Goal: Navigation & Orientation: Find specific page/section

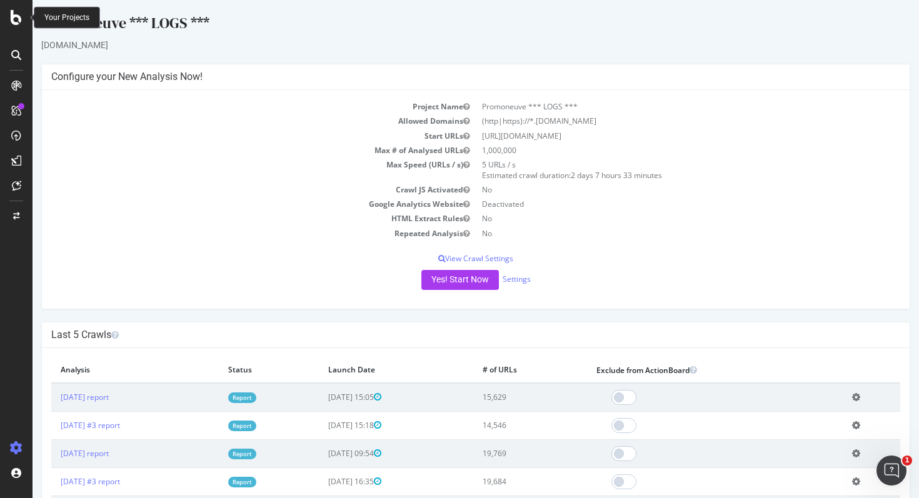
click at [15, 19] on icon at bounding box center [16, 17] width 11 height 15
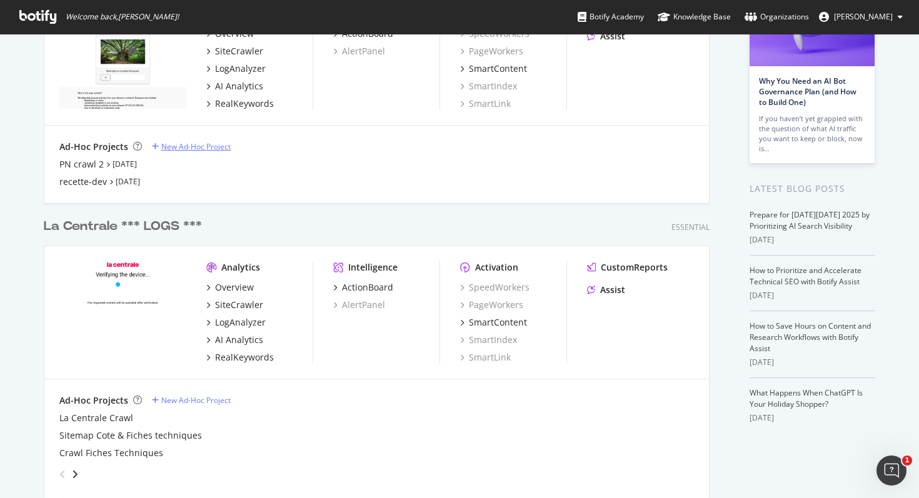
scroll to position [131, 0]
click at [159, 228] on div "La Centrale *** LOGS ***" at bounding box center [123, 225] width 158 height 18
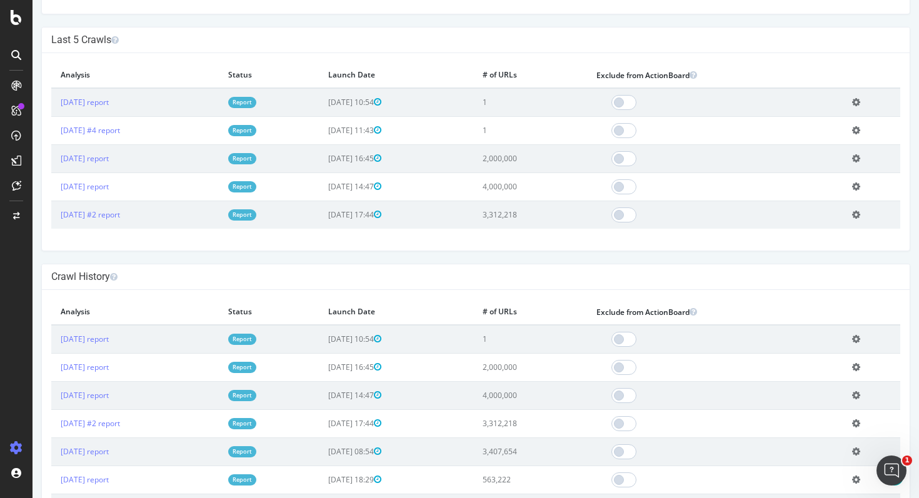
scroll to position [384, 0]
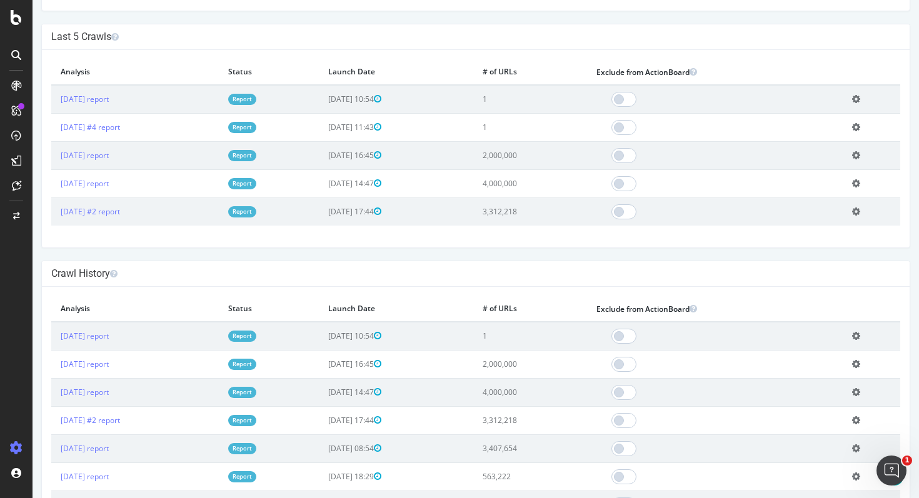
click at [860, 338] on icon at bounding box center [856, 335] width 8 height 9
click at [582, 261] on div "Crawl History × Fermer Delete Analysis ? Are you sure you want to delete the an…" at bounding box center [475, 443] width 869 height 365
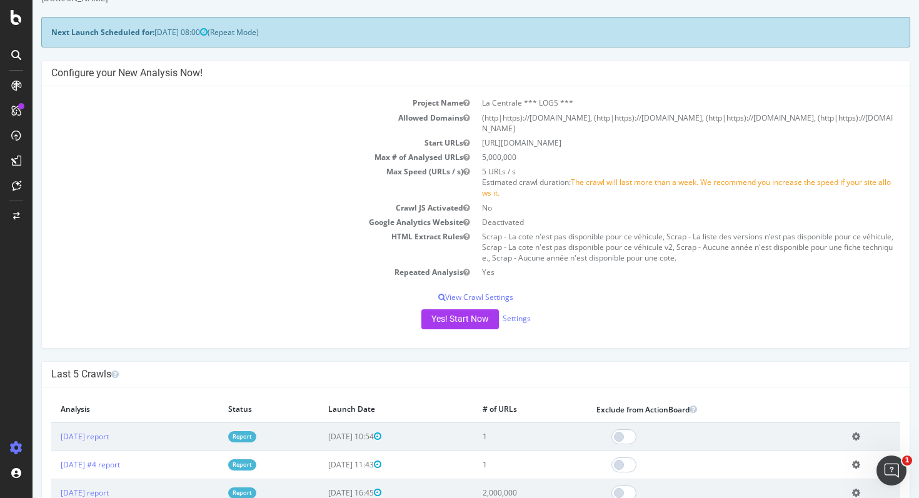
scroll to position [44, 0]
